Goal: Task Accomplishment & Management: Use online tool/utility

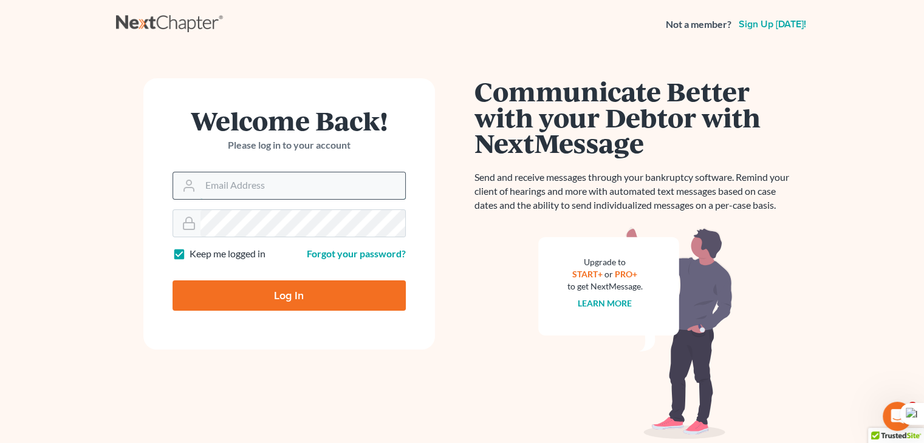
click at [244, 182] on input "Email Address" at bounding box center [302, 186] width 205 height 27
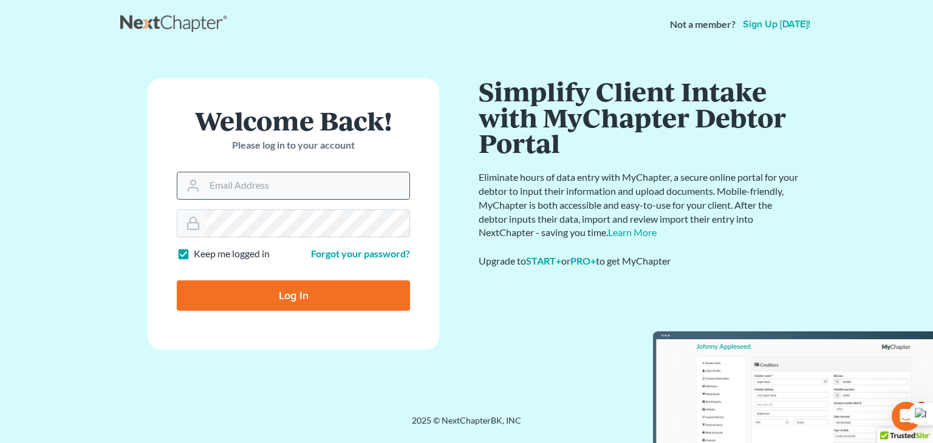
type input "[PERSON_NAME][EMAIL_ADDRESS][DOMAIN_NAME]"
click at [253, 308] on input "Log In" at bounding box center [293, 296] width 233 height 30
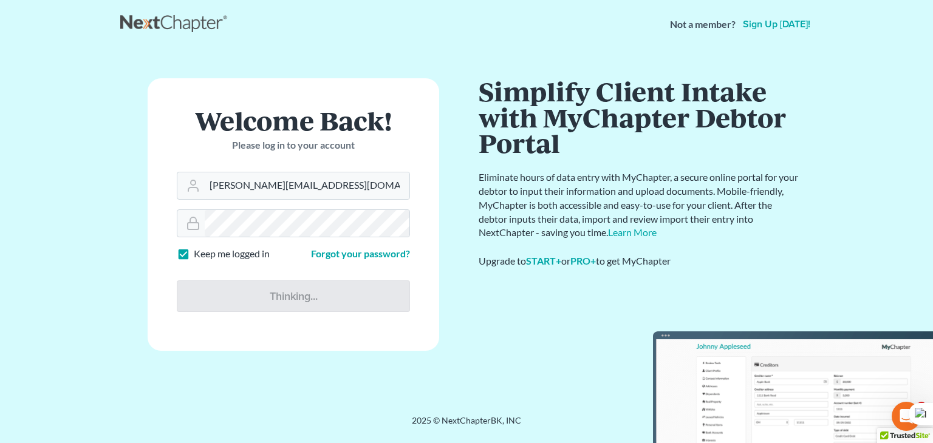
type input "Thinking..."
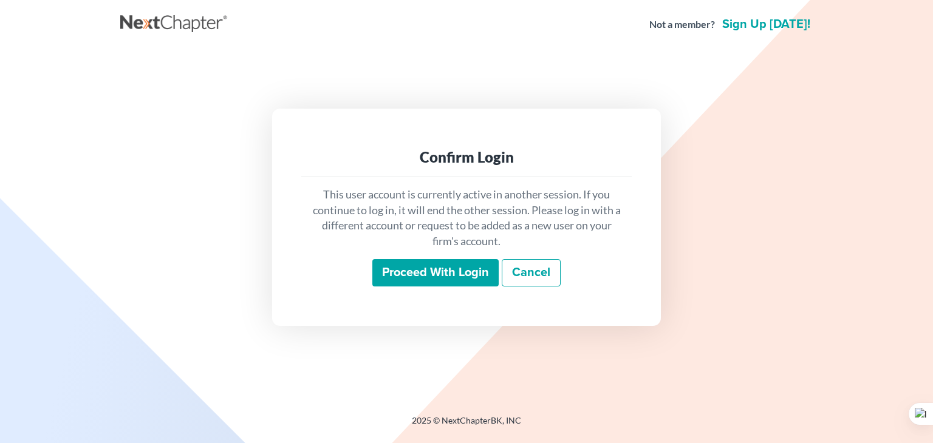
click at [437, 281] on input "Proceed with login" at bounding box center [435, 273] width 126 height 28
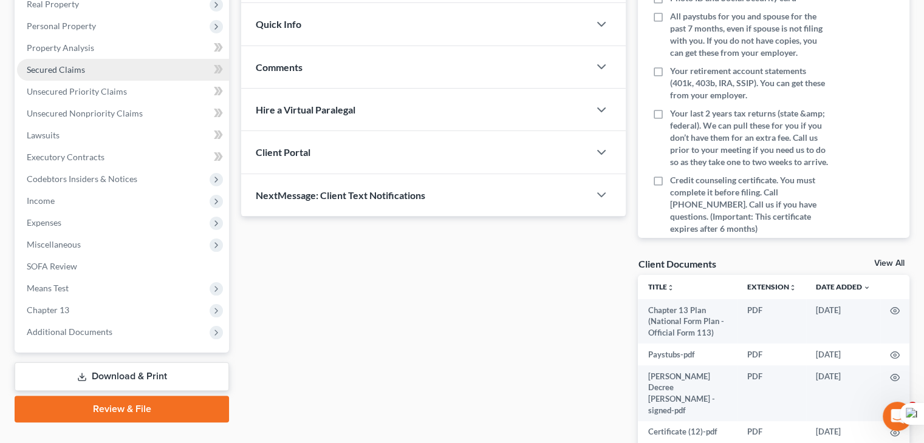
scroll to position [248, 0]
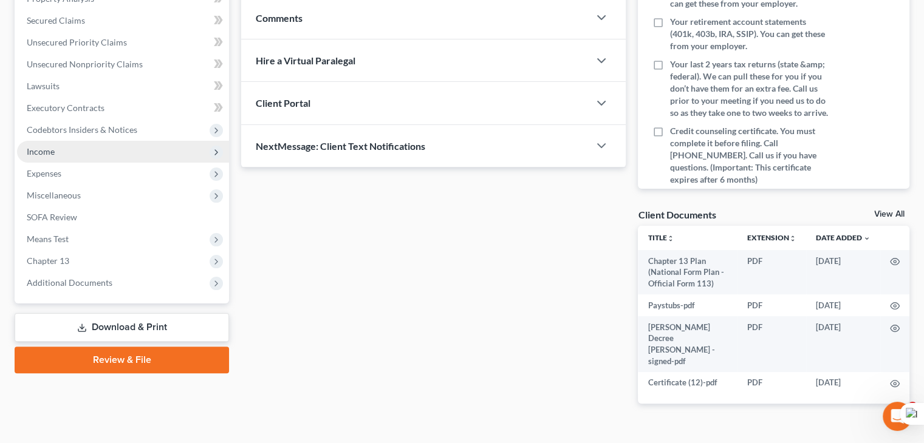
click at [187, 149] on span "Income" at bounding box center [123, 152] width 212 height 22
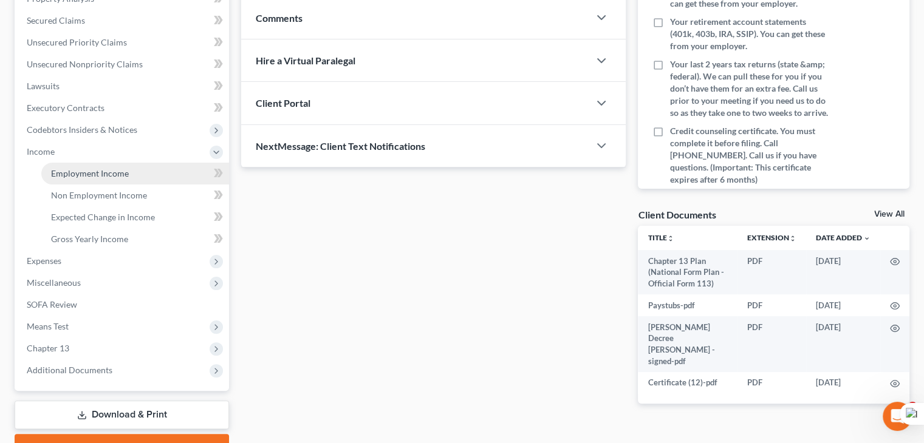
click at [135, 171] on link "Employment Income" at bounding box center [135, 174] width 188 height 22
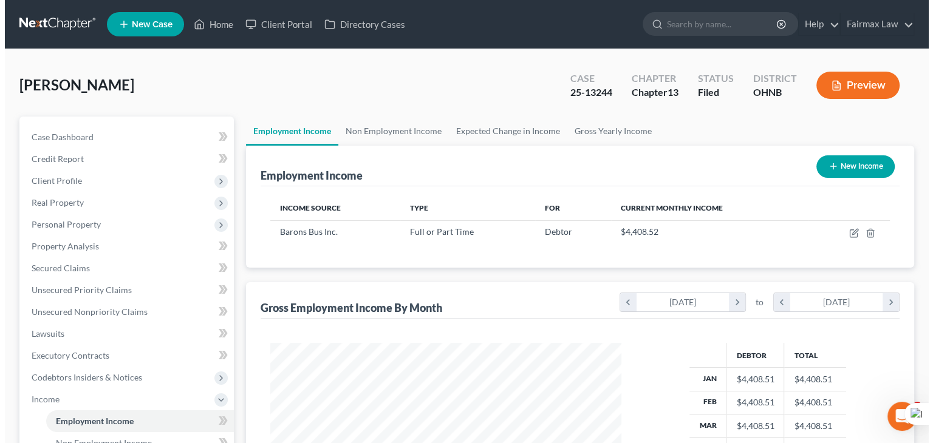
scroll to position [216, 375]
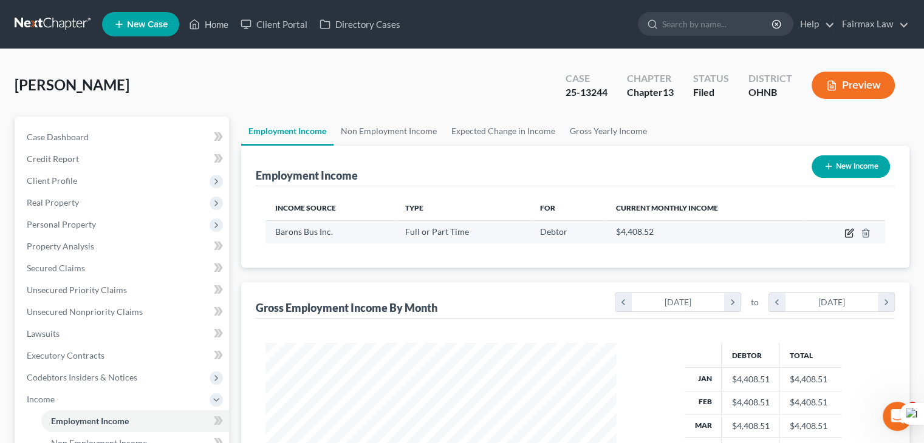
click at [852, 230] on icon "button" at bounding box center [849, 233] width 10 height 10
select select "0"
select select "36"
select select "2"
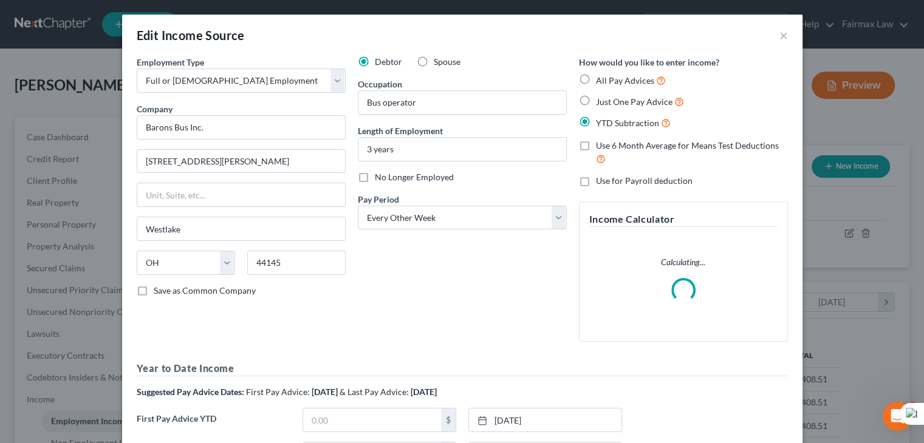
scroll to position [216, 379]
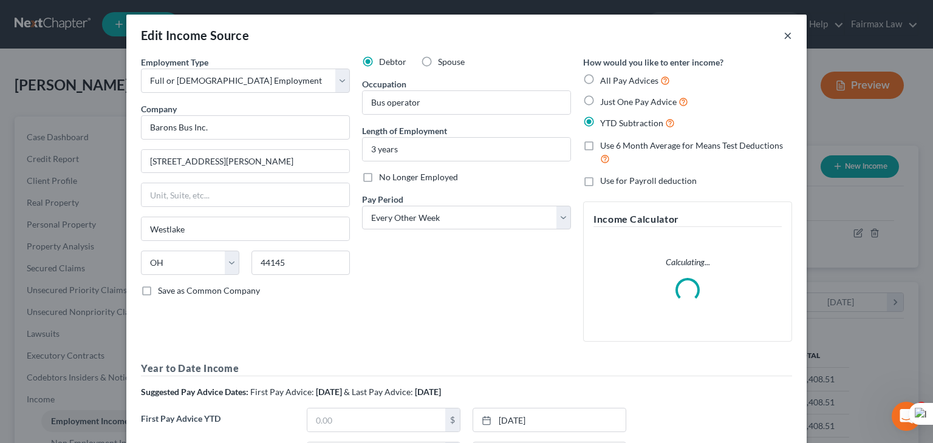
click at [784, 31] on button "×" at bounding box center [788, 35] width 9 height 15
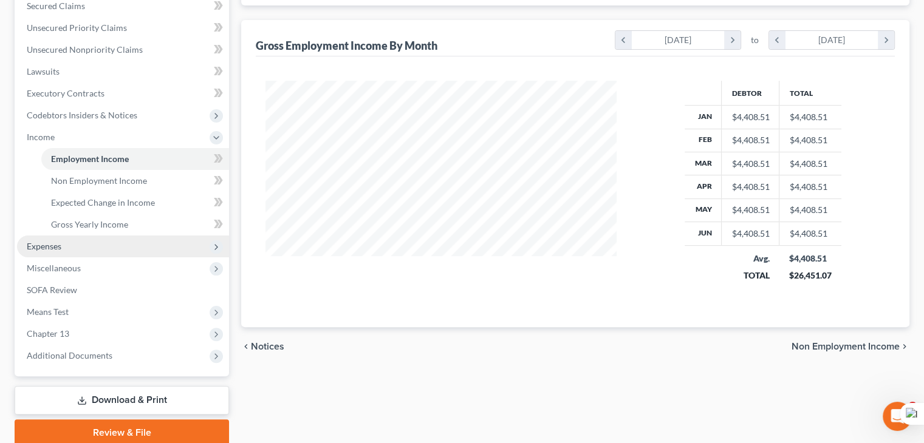
scroll to position [264, 0]
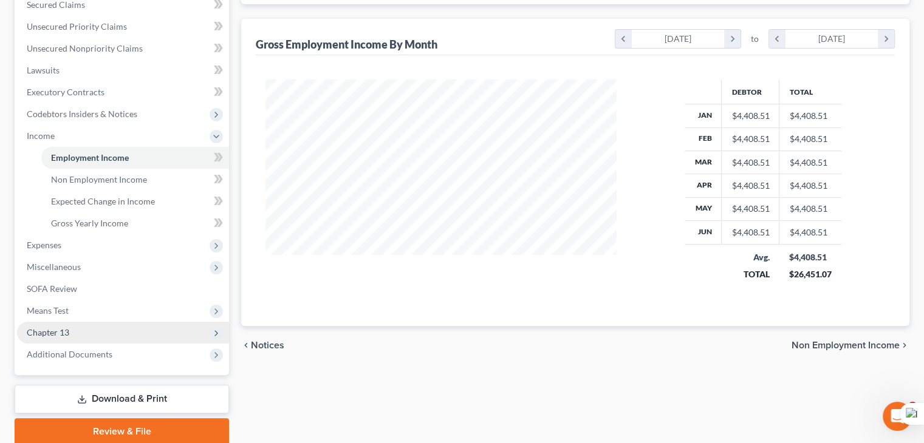
click at [82, 332] on span "Chapter 13" at bounding box center [123, 333] width 212 height 22
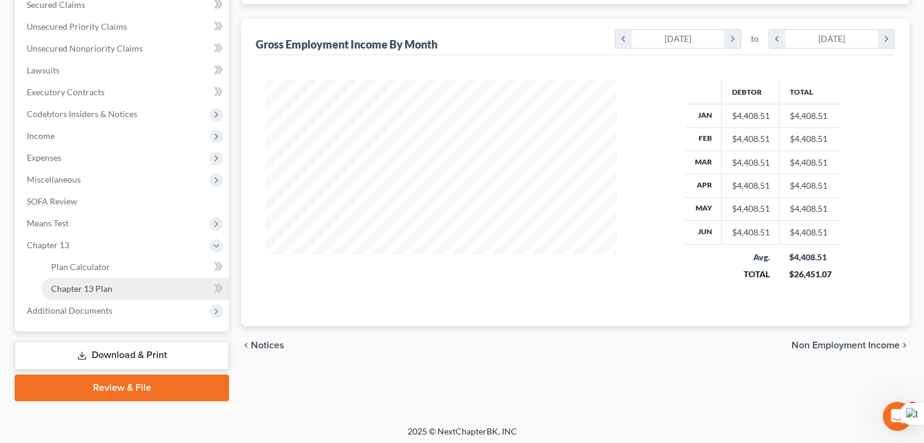
click at [137, 288] on link "Chapter 13 Plan" at bounding box center [135, 289] width 188 height 22
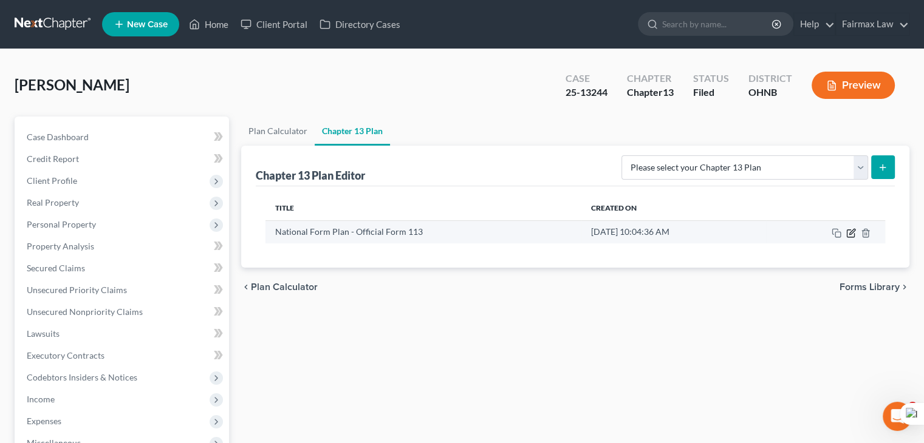
click at [849, 234] on icon "button" at bounding box center [851, 231] width 5 height 5
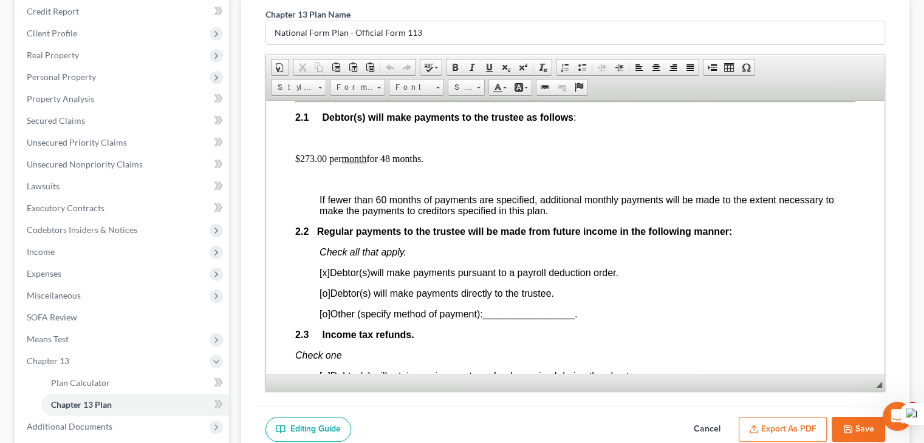
scroll to position [709, 0]
click at [302, 160] on p "$273.00 per month for 48 months." at bounding box center [575, 157] width 560 height 11
drag, startPoint x: 326, startPoint y: 163, endPoint x: 298, endPoint y: 162, distance: 28.0
click at [298, 162] on p "$273.00 per month for 48 months." at bounding box center [575, 157] width 560 height 11
copy p "273.00"
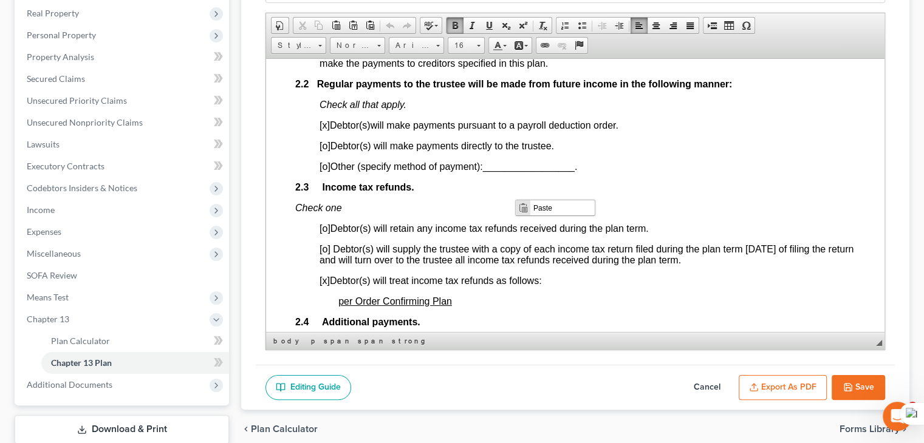
scroll to position [816, 0]
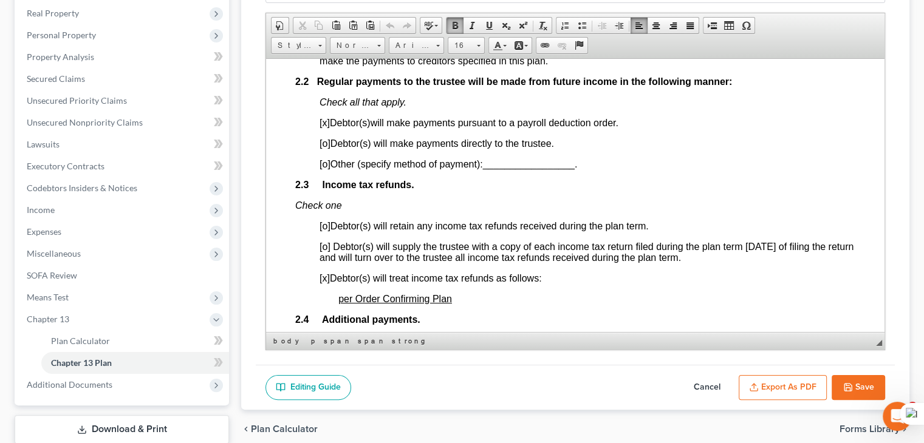
click at [700, 167] on p "[o] Other (specify method of payment): _________________ ." at bounding box center [588, 164] width 536 height 11
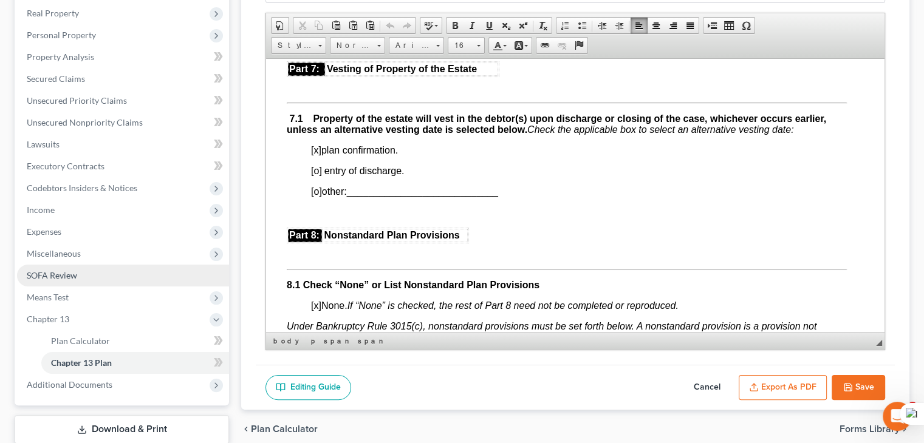
scroll to position [267, 0]
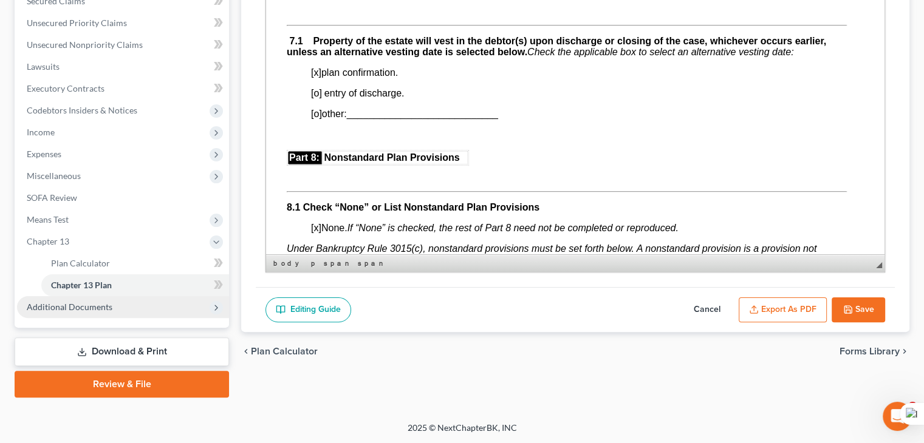
click at [103, 311] on span "Additional Documents" at bounding box center [70, 307] width 86 height 10
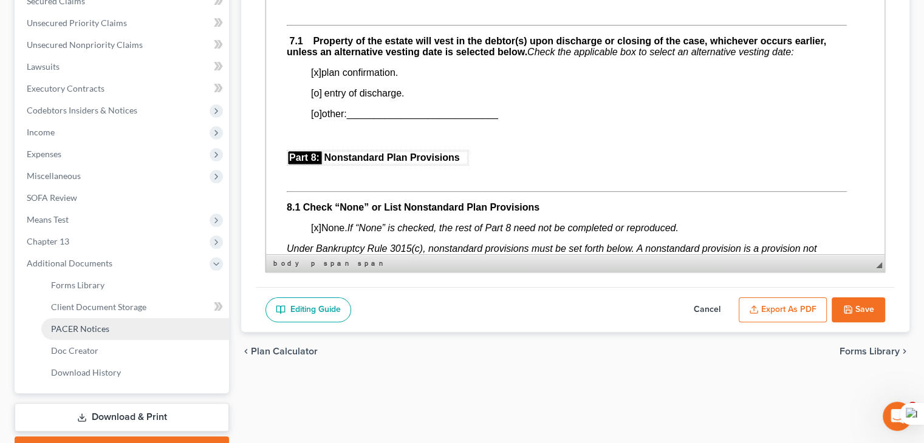
click at [97, 332] on span "PACER Notices" at bounding box center [80, 329] width 58 height 10
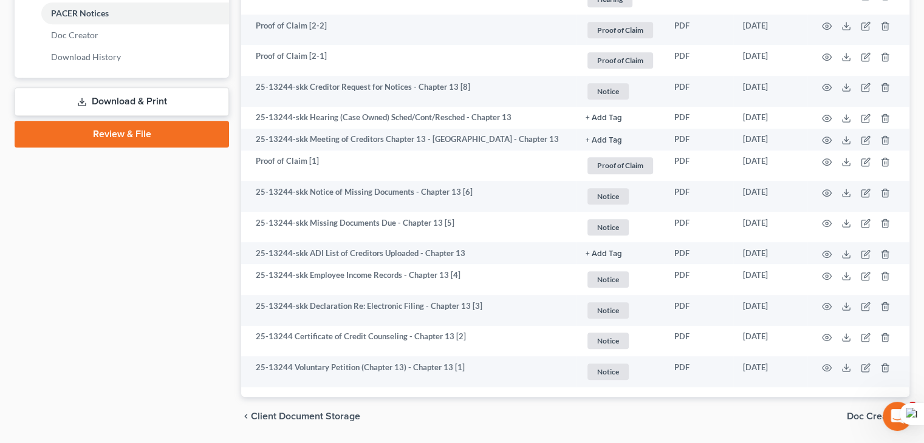
scroll to position [593, 0]
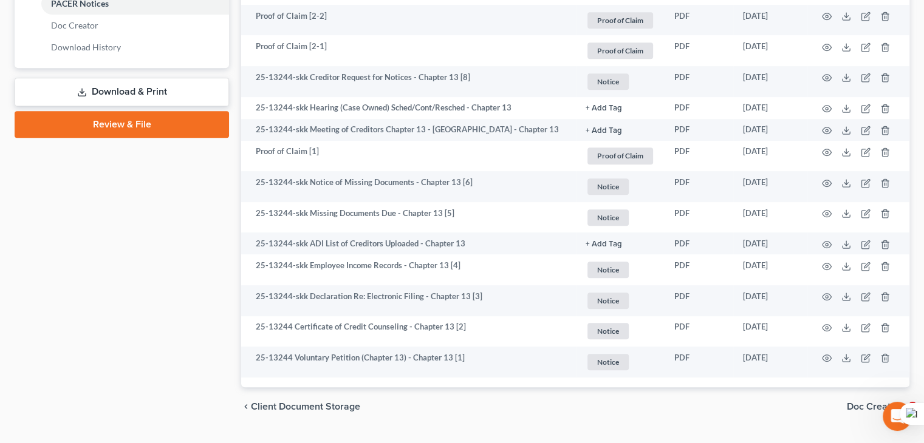
click at [666, 224] on td "PDF" at bounding box center [699, 217] width 69 height 31
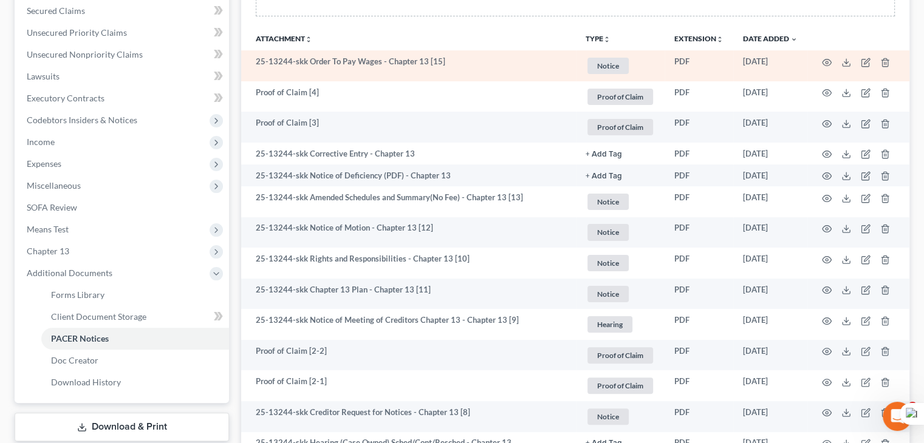
scroll to position [0, 0]
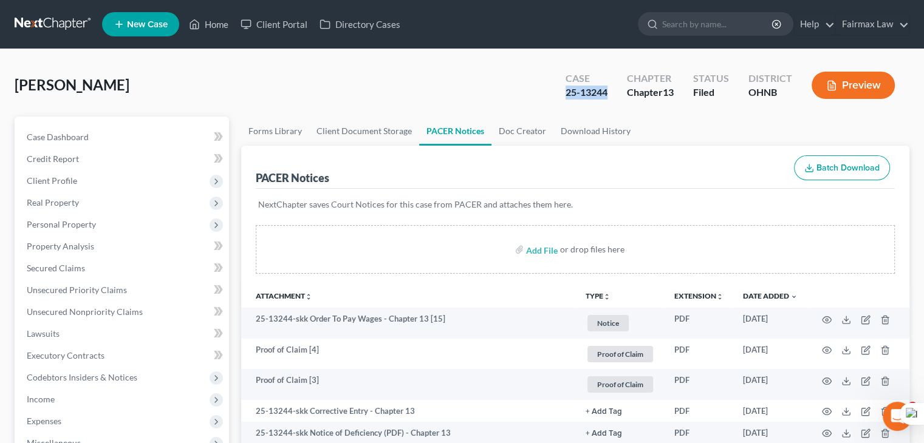
drag, startPoint x: 612, startPoint y: 95, endPoint x: 559, endPoint y: 95, distance: 52.8
click at [559, 95] on div "Case 25-13244" at bounding box center [586, 87] width 61 height 36
copy div "25-13244"
